Goal: Task Accomplishment & Management: Manage account settings

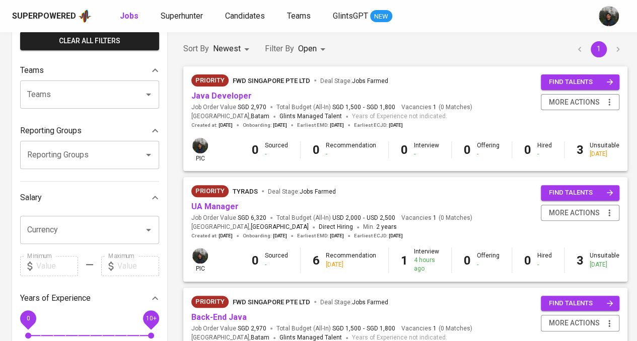
scroll to position [151, 0]
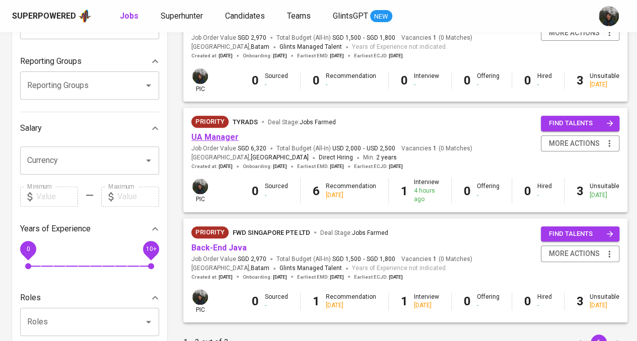
click at [225, 141] on link "UA Manager" at bounding box center [214, 137] width 47 height 10
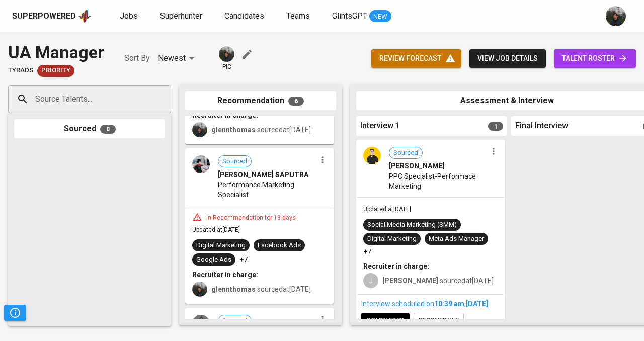
scroll to position [302, 0]
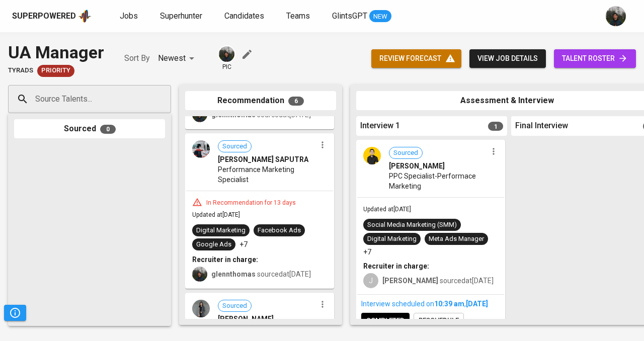
drag, startPoint x: 273, startPoint y: 186, endPoint x: 499, endPoint y: 195, distance: 226.2
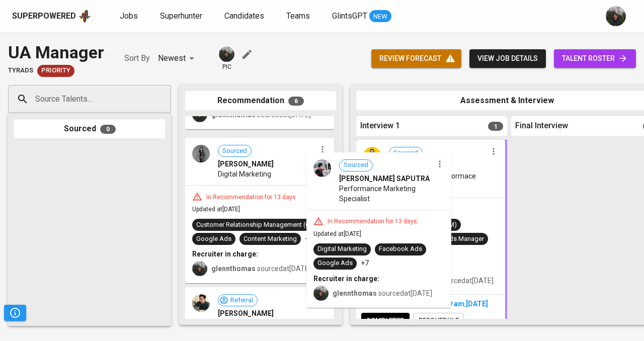
drag, startPoint x: 270, startPoint y: 183, endPoint x: 406, endPoint y: 182, distance: 136.4
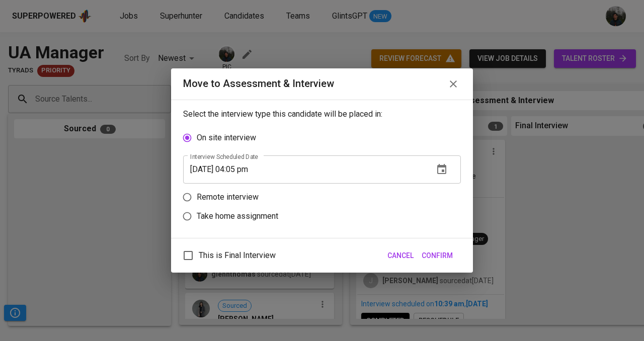
click at [229, 194] on p "Remote interview" at bounding box center [228, 197] width 62 height 12
click at [197, 194] on input "Remote interview" at bounding box center [187, 197] width 19 height 19
radio input "true"
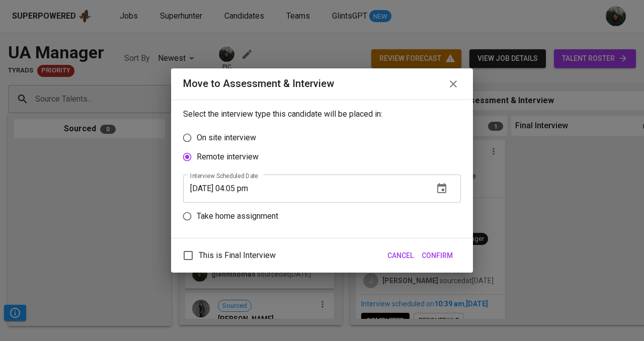
click at [244, 189] on input "[DATE] 04:05 pm" at bounding box center [304, 189] width 243 height 28
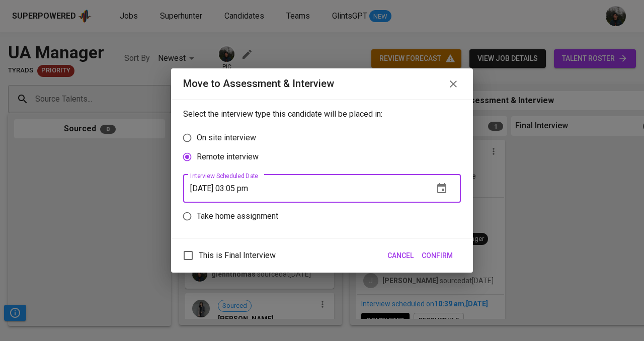
click at [256, 187] on input "[DATE] 03:05 pm" at bounding box center [304, 189] width 243 height 28
type input "[DATE] 03:06 pm"
click at [448, 254] on span "Confirm" at bounding box center [437, 256] width 31 height 13
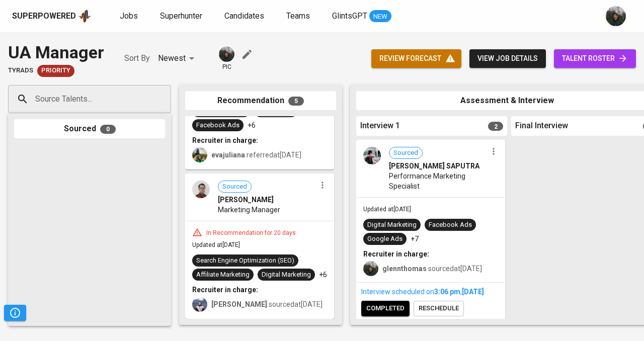
drag, startPoint x: 282, startPoint y: 198, endPoint x: 441, endPoint y: 195, distance: 159.1
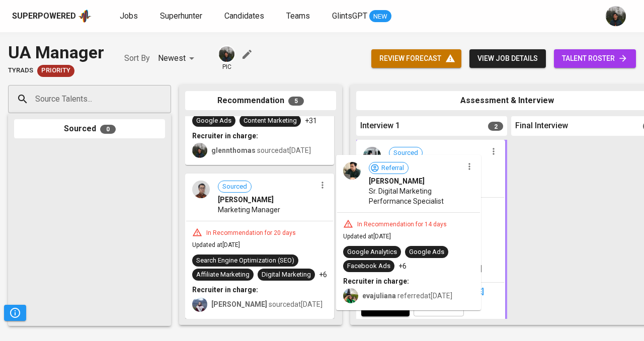
drag, startPoint x: 244, startPoint y: 205, endPoint x: 401, endPoint y: 201, distance: 157.1
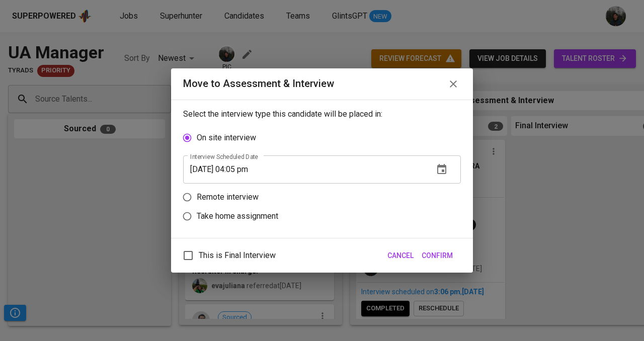
click at [222, 195] on p "Remote interview" at bounding box center [228, 197] width 62 height 12
click at [197, 195] on input "Remote interview" at bounding box center [187, 197] width 19 height 19
radio input "true"
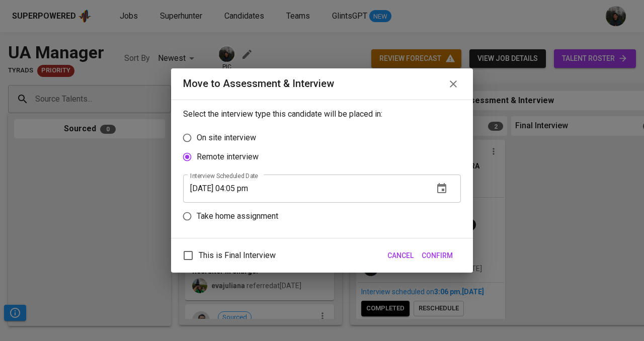
click at [243, 191] on input "[DATE] 04:05 pm" at bounding box center [304, 189] width 243 height 28
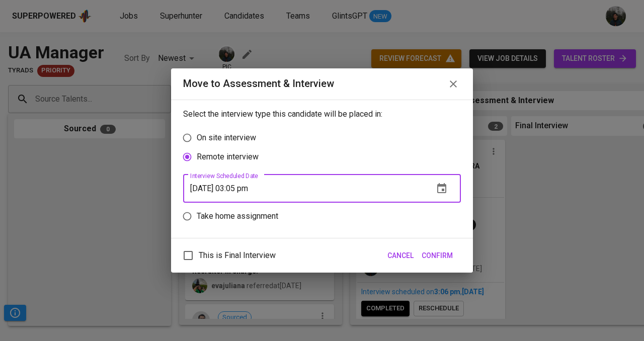
click at [255, 189] on input "[DATE] 03:05 pm" at bounding box center [304, 189] width 243 height 28
type input "[DATE] 03:06 pm"
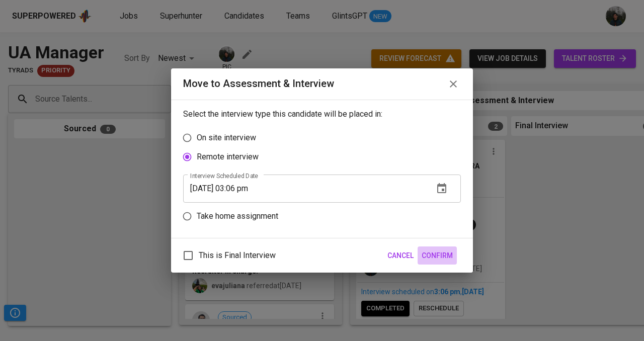
click at [442, 254] on span "Confirm" at bounding box center [437, 256] width 31 height 13
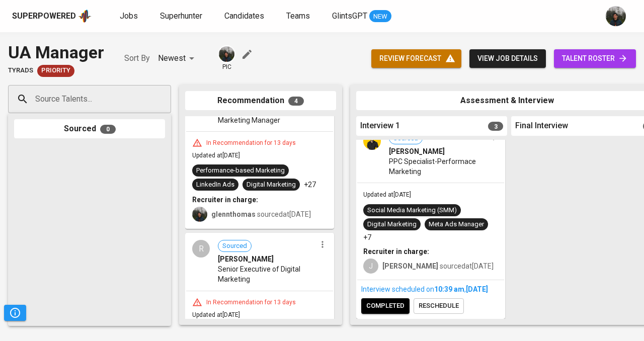
scroll to position [0, 0]
